Goal: Transaction & Acquisition: Purchase product/service

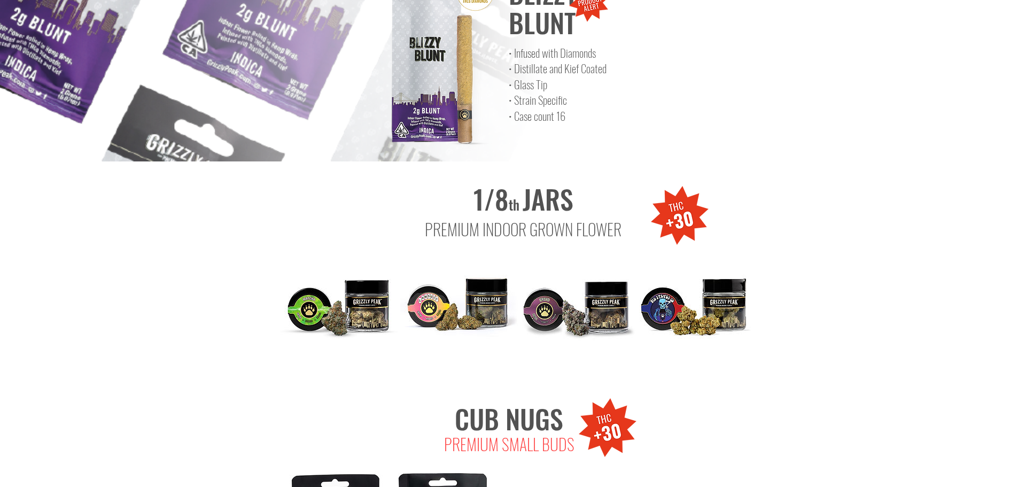
scroll to position [1069, 0]
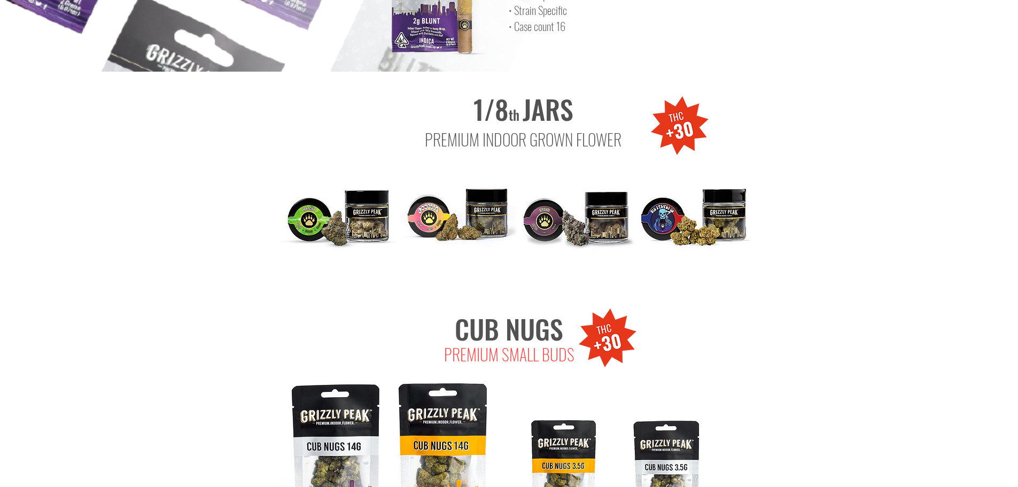
click at [691, 180] on img at bounding box center [694, 210] width 118 height 118
click at [388, 209] on img at bounding box center [339, 210] width 118 height 118
drag, startPoint x: 457, startPoint y: 211, endPoint x: 493, endPoint y: 213, distance: 35.9
click at [458, 211] on img at bounding box center [459, 210] width 118 height 118
click at [585, 216] on img at bounding box center [577, 210] width 118 height 118
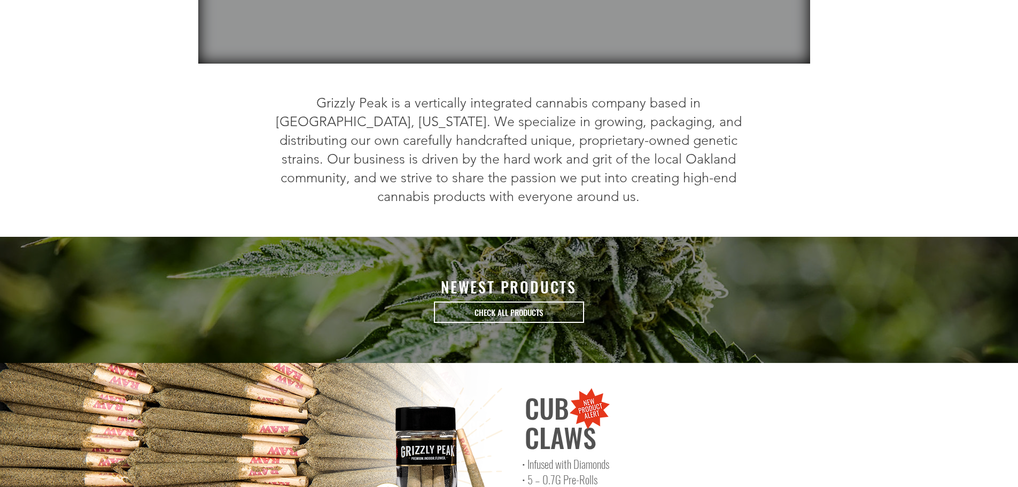
scroll to position [428, 0]
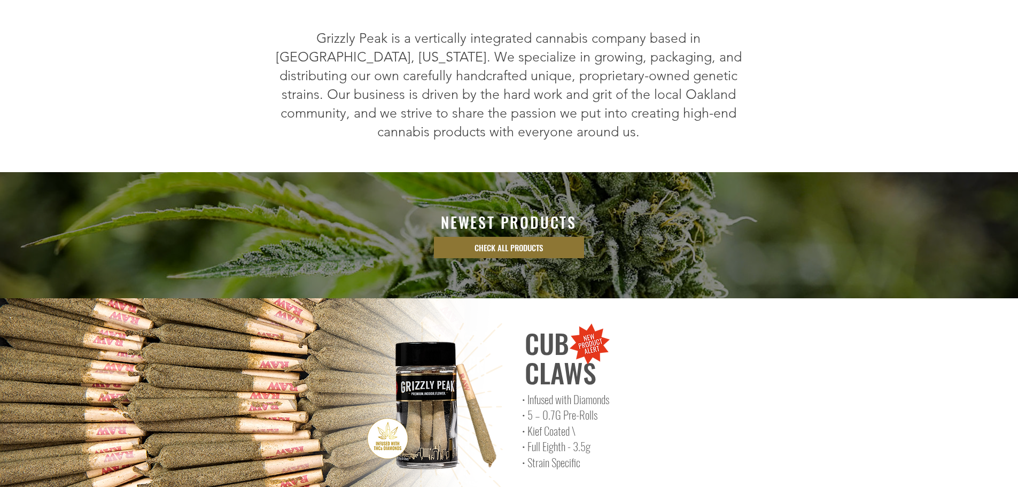
click at [529, 242] on span "CHECK ALL PRODUCTS" at bounding box center [509, 247] width 68 height 11
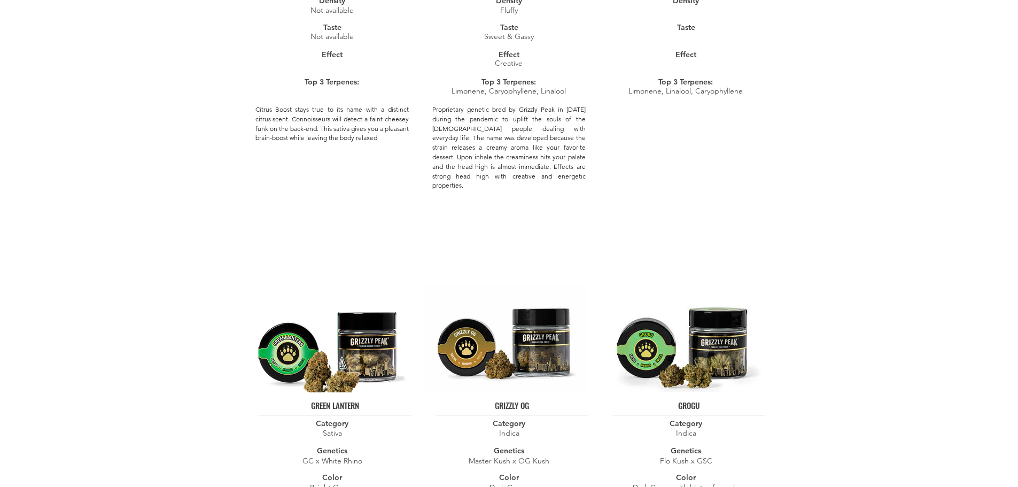
scroll to position [1283, 0]
